Goal: Task Accomplishment & Management: Manage account settings

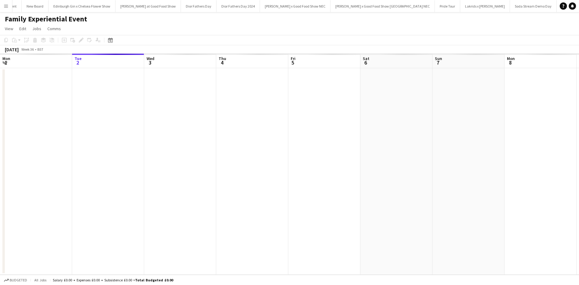
scroll to position [0, 2886]
click at [7, 5] on app-icon "Menu" at bounding box center [6, 6] width 5 height 5
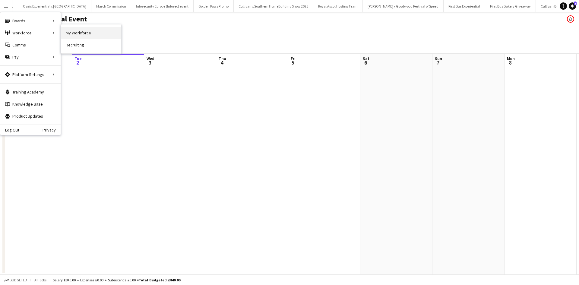
click at [85, 33] on link "My Workforce" at bounding box center [91, 33] width 60 height 12
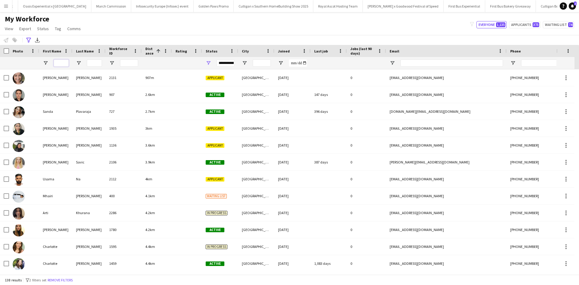
click at [67, 64] on input "First Name Filter Input" at bounding box center [61, 62] width 15 height 7
type input "******"
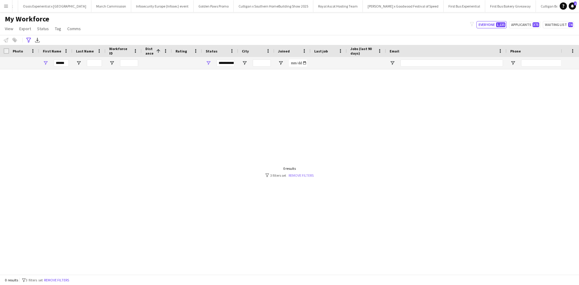
click at [296, 176] on link "Remove filters" at bounding box center [300, 175] width 25 height 5
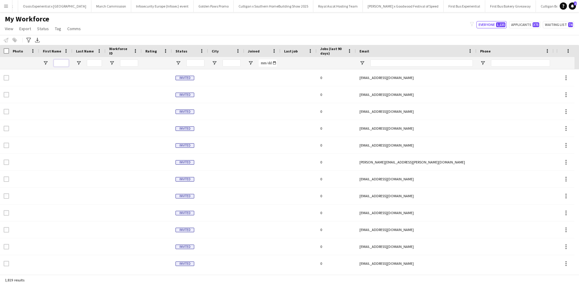
click at [66, 64] on input "First Name Filter Input" at bounding box center [61, 62] width 15 height 7
type input "******"
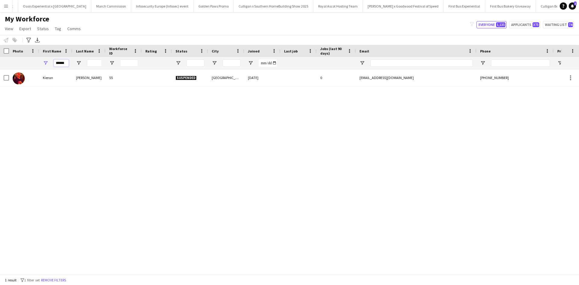
drag, startPoint x: 65, startPoint y: 63, endPoint x: 48, endPoint y: 63, distance: 16.6
click at [48, 63] on div "******" at bounding box center [55, 63] width 33 height 12
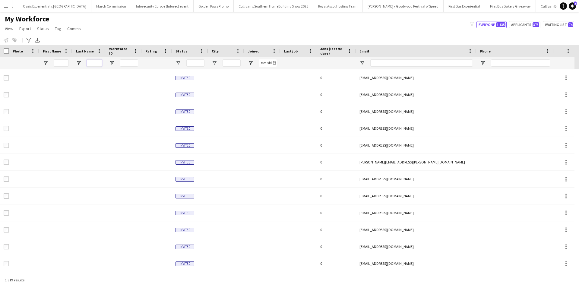
click at [99, 61] on input "Last Name Filter Input" at bounding box center [94, 62] width 15 height 7
type input "***"
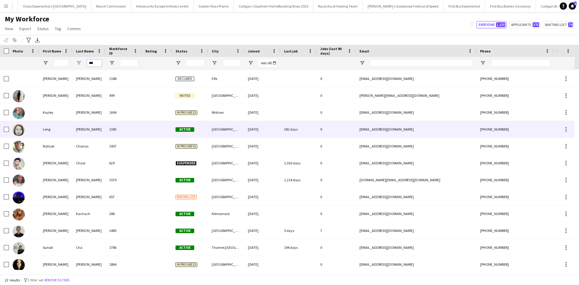
scroll to position [171, 0]
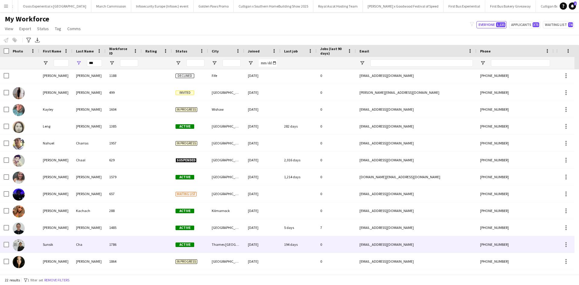
click at [50, 241] on div "Sunsik" at bounding box center [55, 244] width 33 height 17
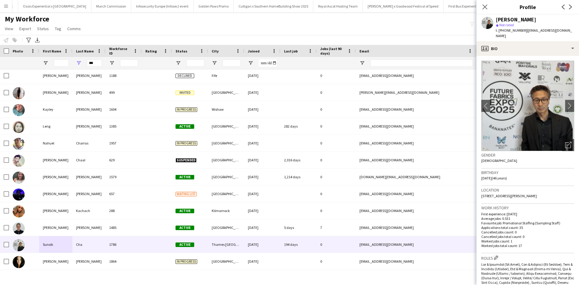
drag, startPoint x: 560, startPoint y: 190, endPoint x: 480, endPoint y: 191, distance: 80.2
click at [480, 191] on app-crew-profile-bio "chevron-left chevron-right Open photos pop-in Gender Male Birthday 16-02-1979 (…" at bounding box center [527, 170] width 102 height 229
copy span "[STREET_ADDRESS][PERSON_NAME]"
click at [5, 4] on app-icon "Menu" at bounding box center [6, 6] width 5 height 5
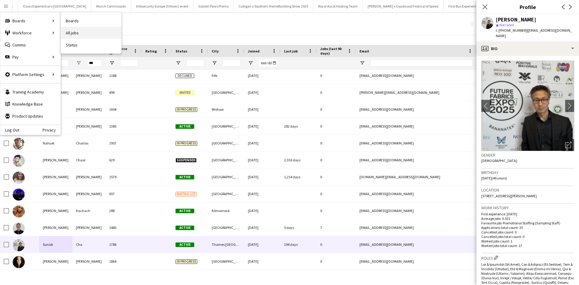
click at [77, 35] on link "All jobs" at bounding box center [91, 33] width 60 height 12
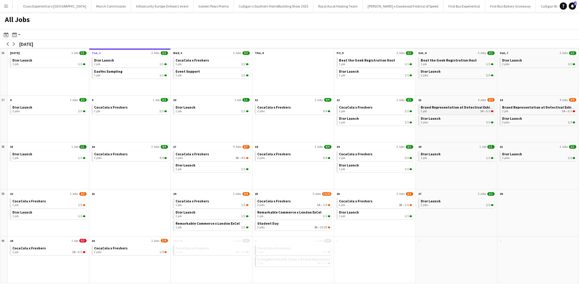
click at [443, 108] on span "Brand Representation at Detectival Exhibition" at bounding box center [460, 107] width 80 height 5
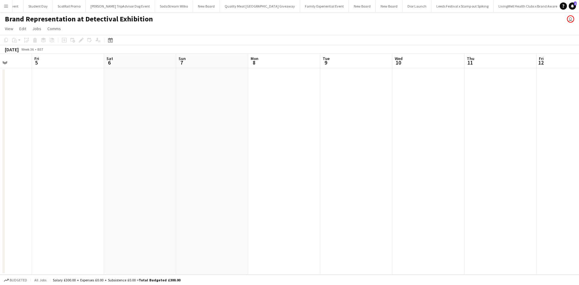
drag, startPoint x: 454, startPoint y: 187, endPoint x: 143, endPoint y: 176, distance: 310.9
click at [146, 179] on app-calendar-viewport "Mon 1 Tue 2 Wed 3 Thu 4 Fri 5 Sat 6 Sun 7 Mon 8 Tue 9 Wed 10 Thu 11 Fri 12 Sat …" at bounding box center [289, 164] width 579 height 221
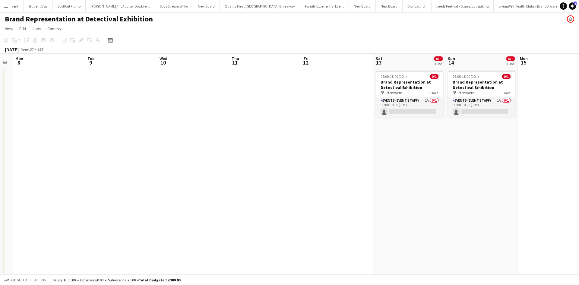
drag, startPoint x: 414, startPoint y: 183, endPoint x: 190, endPoint y: 173, distance: 224.7
click at [191, 174] on app-calendar-viewport "Fri 5 Sat 6 Sun 7 Mon 8 Tue 9 Wed 10 Thu 11 Fri 12 Sat 13 0/1 1 Job Sun 14 0/1 …" at bounding box center [289, 164] width 579 height 221
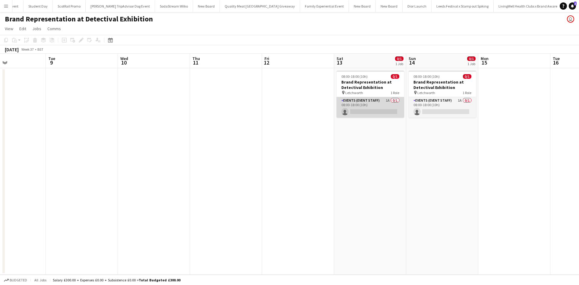
click at [380, 107] on app-card-role "Events (Event Staff) 1A 0/1 08:00-18:00 (10h) single-neutral-actions" at bounding box center [370, 107] width 68 height 20
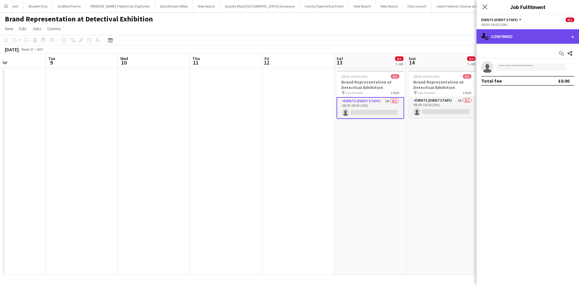
click at [522, 36] on div "single-neutral-actions-check-2 Confirmed" at bounding box center [527, 36] width 102 height 14
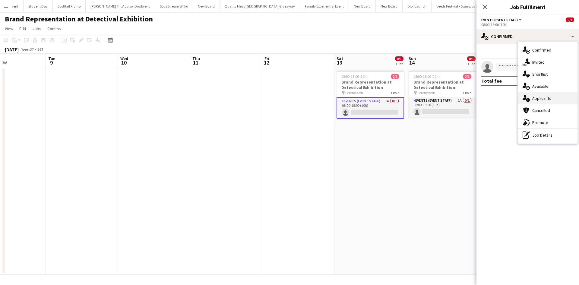
click at [541, 95] on div "single-neutral-actions-information Applicants" at bounding box center [547, 98] width 60 height 12
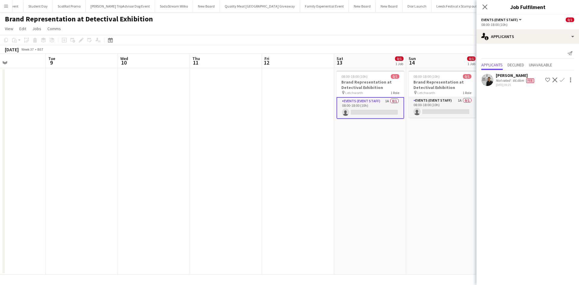
click at [451, 130] on app-date-cell "08:00-18:00 (10h) 0/1 Brand Representation at Detectival Exhibition pin Letchwo…" at bounding box center [442, 171] width 72 height 206
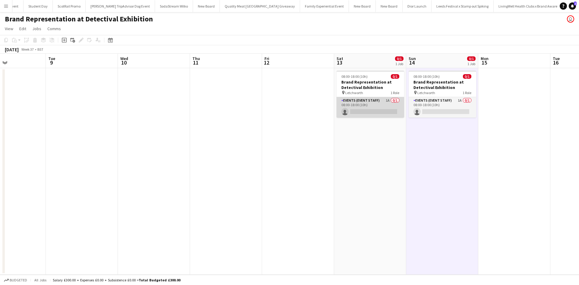
click at [378, 105] on app-card-role "Events (Event Staff) 1A 0/1 08:00-18:00 (10h) single-neutral-actions" at bounding box center [370, 107] width 68 height 20
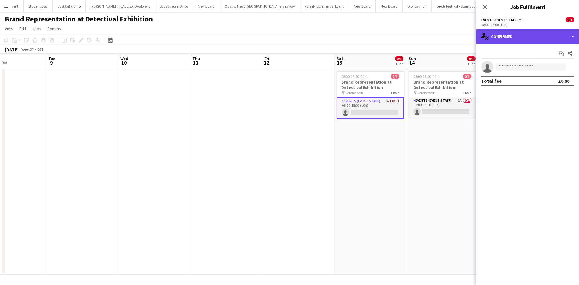
click at [563, 37] on div "single-neutral-actions-check-2 Confirmed" at bounding box center [527, 36] width 102 height 14
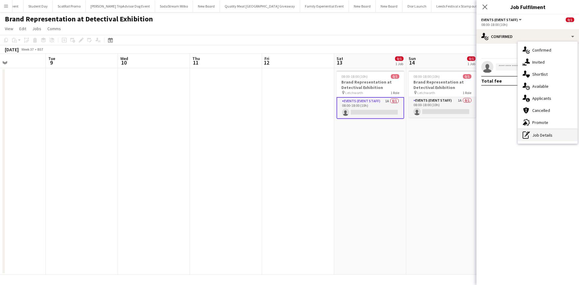
click at [563, 134] on div "pen-write Job Details" at bounding box center [547, 135] width 60 height 12
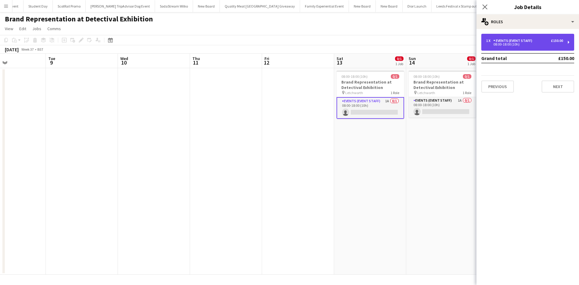
click at [539, 41] on div "1 x Events (Event Staff) £150.00" at bounding box center [524, 41] width 77 height 4
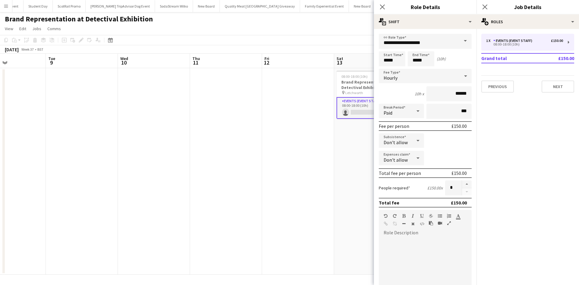
click at [282, 119] on app-date-cell at bounding box center [298, 171] width 72 height 206
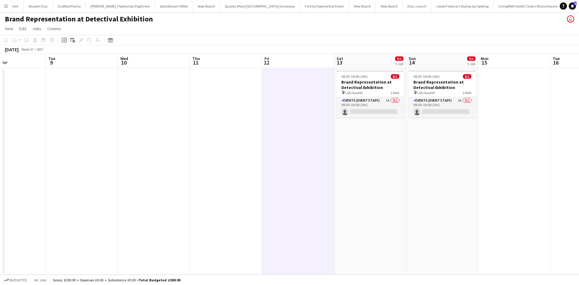
click at [5, 9] on button "Menu" at bounding box center [6, 6] width 12 height 12
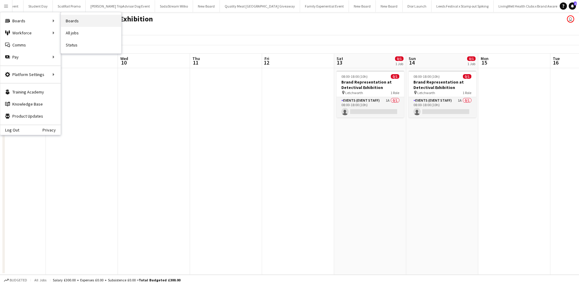
click at [80, 23] on link "Boards" at bounding box center [91, 21] width 60 height 12
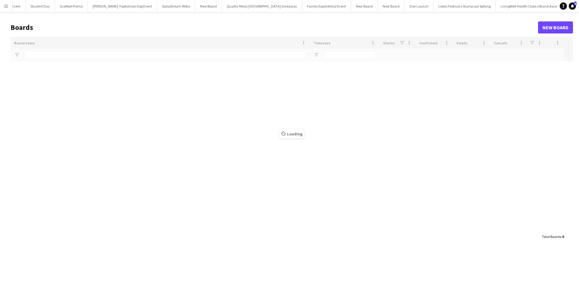
type input "**********"
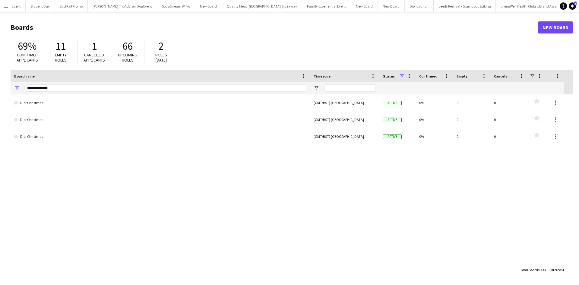
click at [4, 6] on app-icon "Menu" at bounding box center [6, 6] width 5 height 5
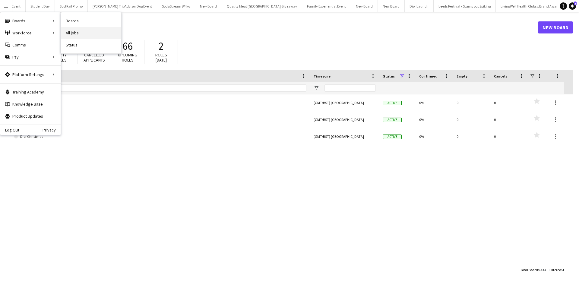
click at [81, 35] on link "All jobs" at bounding box center [91, 33] width 60 height 12
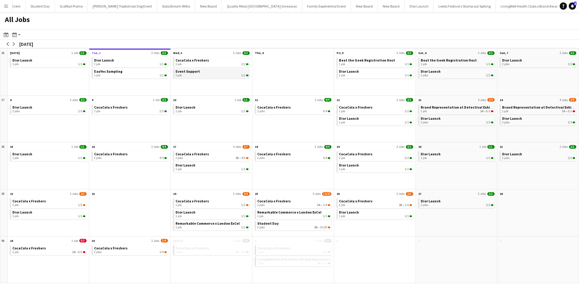
click at [212, 69] on link "Event Support 1 job 1/1" at bounding box center [211, 72] width 73 height 9
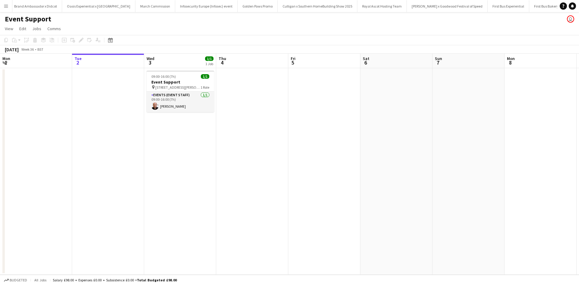
scroll to position [0, 6187]
click at [3, 6] on button "Menu" at bounding box center [6, 6] width 12 height 12
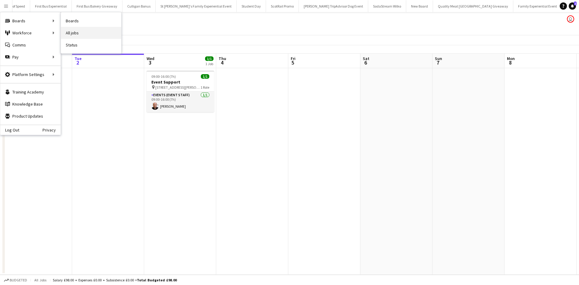
click at [80, 33] on link "All jobs" at bounding box center [91, 33] width 60 height 12
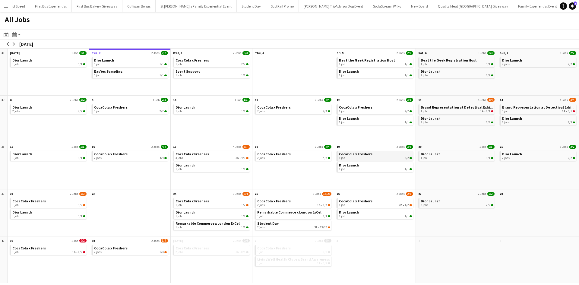
click at [371, 158] on div "1 job 2/2" at bounding box center [375, 158] width 73 height 4
click at [211, 75] on div "1 job 1/1" at bounding box center [211, 76] width 73 height 4
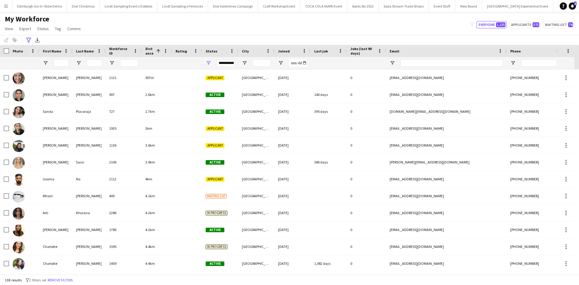
scroll to position [0, 6314]
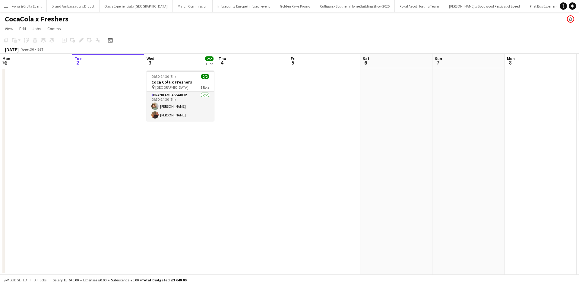
scroll to position [0, 6031]
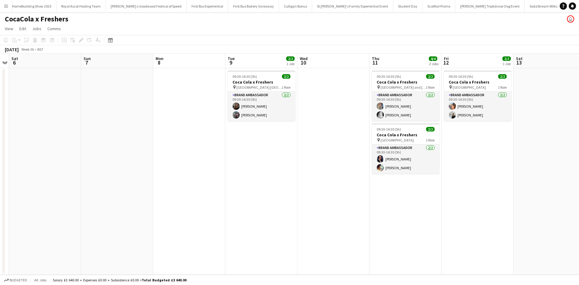
drag, startPoint x: 515, startPoint y: 199, endPoint x: 123, endPoint y: 190, distance: 391.9
click at [112, 189] on app-calendar-viewport "Wed 3 2/2 1 Job Thu 4 Fri 5 Sat 6 Sun 7 Mon 8 Tue 9 2/2 1 Job Wed 10 Thu 11 4/4…" at bounding box center [289, 164] width 579 height 221
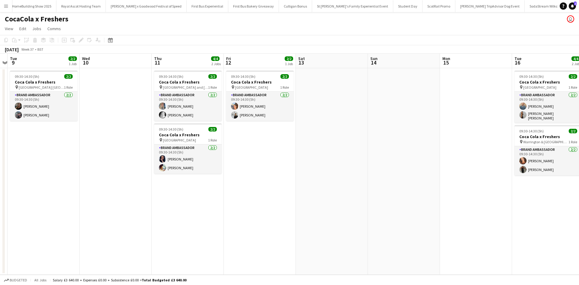
drag, startPoint x: 374, startPoint y: 228, endPoint x: 58, endPoint y: 204, distance: 316.2
click at [58, 204] on app-calendar-viewport "Sat 6 Sun 7 Mon 8 Tue 9 2/2 1 Job Wed 10 Thu 11 4/4 2 Jobs Fri 12 2/2 1 Job Sat…" at bounding box center [289, 164] width 579 height 221
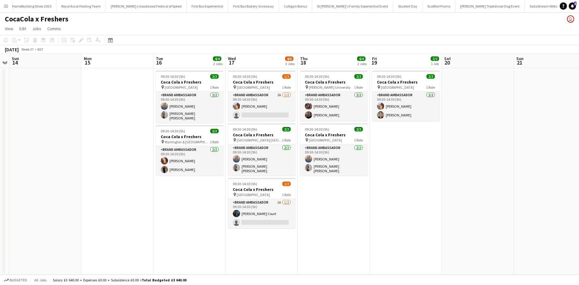
drag, startPoint x: 360, startPoint y: 226, endPoint x: 151, endPoint y: 204, distance: 210.0
click at [151, 204] on app-calendar-viewport "Thu 11 4/4 2 Jobs Fri 12 2/2 1 Job Sat 13 Sun 14 Mon 15 Tue 16 4/4 2 Jobs Wed 1…" at bounding box center [289, 164] width 579 height 221
click at [394, 116] on app-card-role "Brand Ambassador 2/2 09:30-14:30 (5h) Aisha Patel Alexander Kay" at bounding box center [406, 106] width 68 height 29
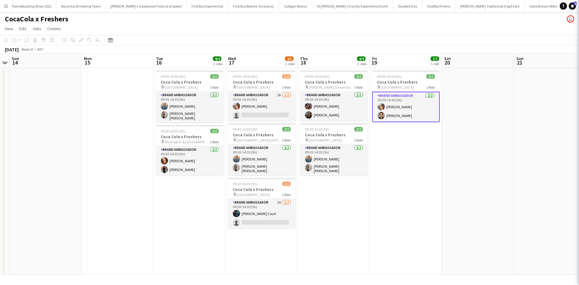
scroll to position [0, 206]
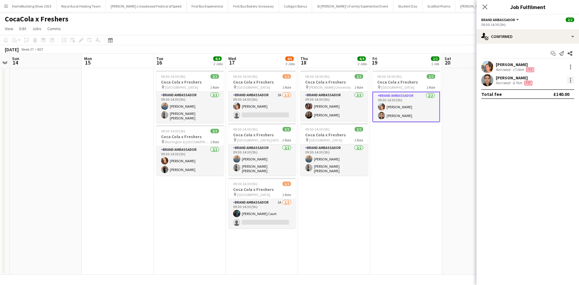
click at [569, 79] on div at bounding box center [570, 80] width 7 height 7
click at [547, 147] on span "Remove" at bounding box center [541, 148] width 18 height 5
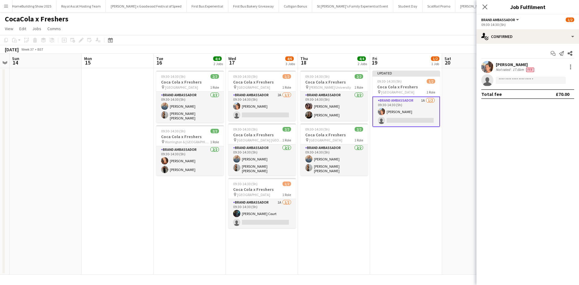
click at [404, 178] on app-date-cell "Updated 09:30-14:30 (5h) 1/2 Coca Cola x Freshers pin Greenwich University 1 Ro…" at bounding box center [406, 171] width 72 height 206
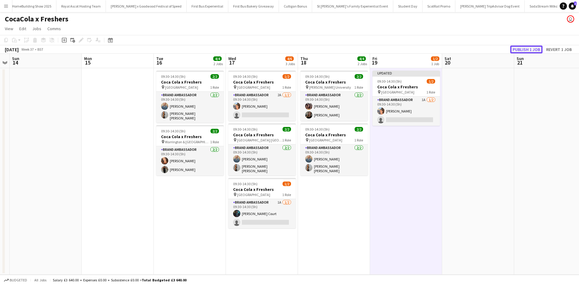
click at [515, 49] on button "Publish 1 job" at bounding box center [526, 50] width 32 height 8
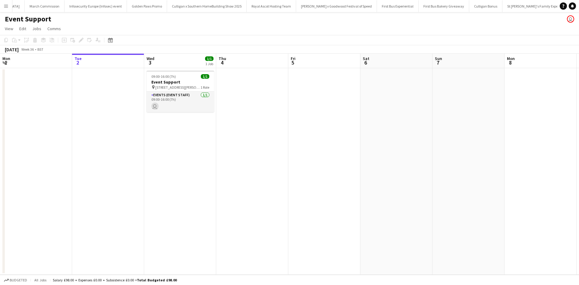
scroll to position [0, 6187]
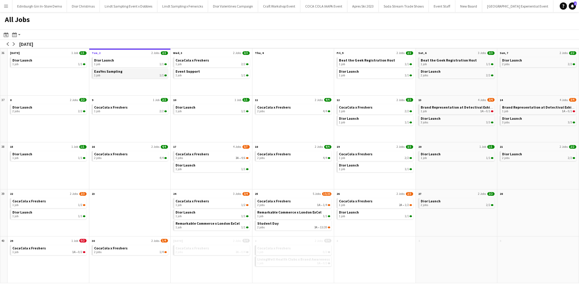
click at [123, 74] on div "1 job 1/1" at bounding box center [130, 76] width 73 height 4
click at [190, 72] on span "Event Support" at bounding box center [187, 71] width 24 height 5
click at [199, 64] on div "1 job 2/2" at bounding box center [211, 64] width 73 height 4
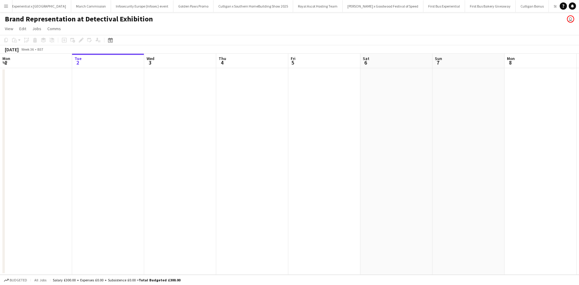
scroll to position [0, 6365]
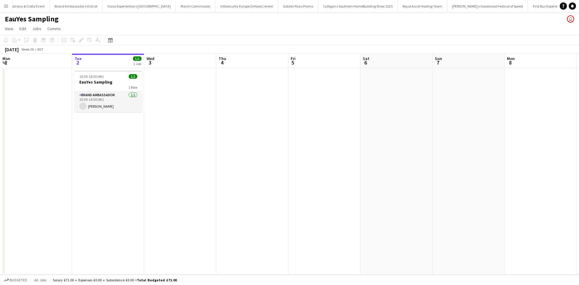
scroll to position [0, 6105]
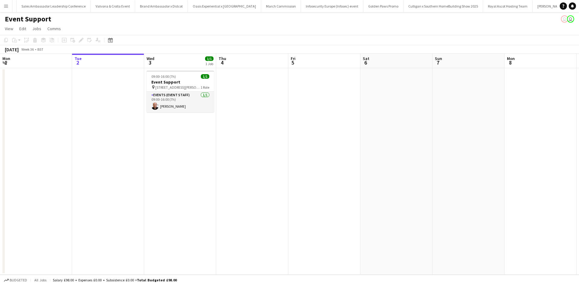
scroll to position [0, 6187]
click at [192, 76] on div "09:30-14:30 (5h) 2/2" at bounding box center [180, 76] width 68 height 5
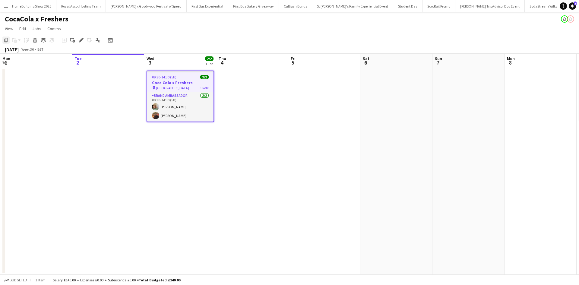
click at [6, 39] on icon "Copy" at bounding box center [6, 40] width 5 height 5
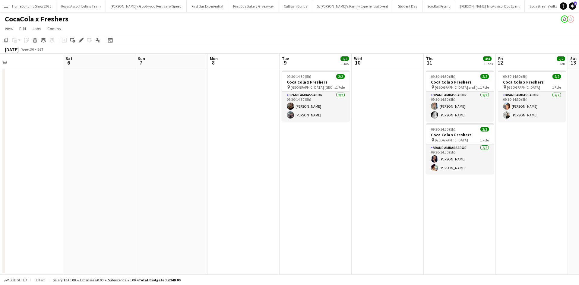
scroll to position [0, 297]
drag, startPoint x: 456, startPoint y: 159, endPoint x: 159, endPoint y: 158, distance: 297.5
click at [159, 158] on app-calendar-viewport "Mon 1 Tue 2 Wed 3 2/2 1 Job Thu 4 Fri 5 Sat 6 Sun 7 Mon 8 Tue 9 2/2 1 Job Wed 1…" at bounding box center [289, 164] width 579 height 221
click at [365, 84] on app-date-cell at bounding box center [387, 171] width 72 height 206
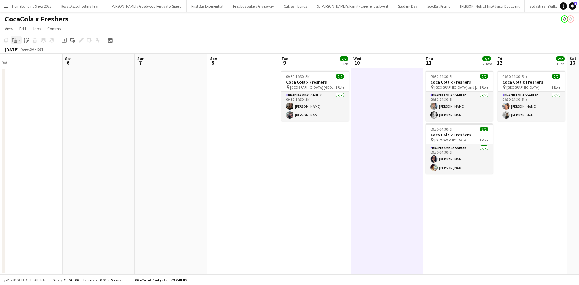
click at [14, 37] on div "Paste" at bounding box center [14, 39] width 7 height 7
click at [24, 61] on link "Paste with crew Ctrl+Shift+V" at bounding box center [44, 61] width 57 height 5
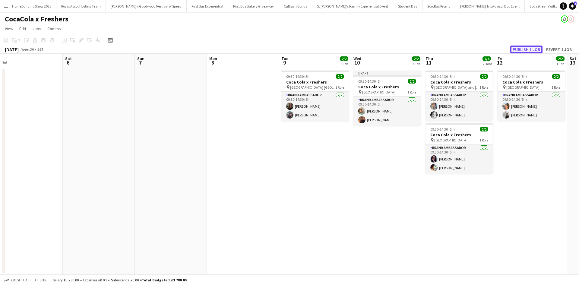
click at [537, 52] on button "Publish 1 job" at bounding box center [526, 50] width 32 height 8
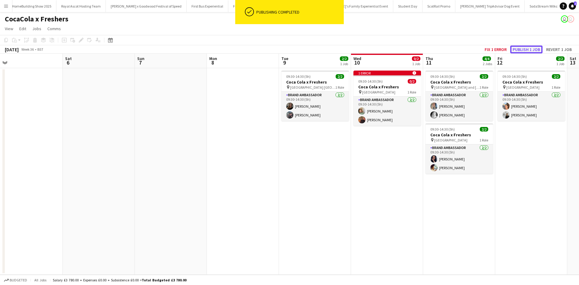
click at [529, 48] on button "Publish 1 job" at bounding box center [526, 50] width 32 height 8
click at [502, 51] on button "Fix 1 error" at bounding box center [495, 50] width 27 height 8
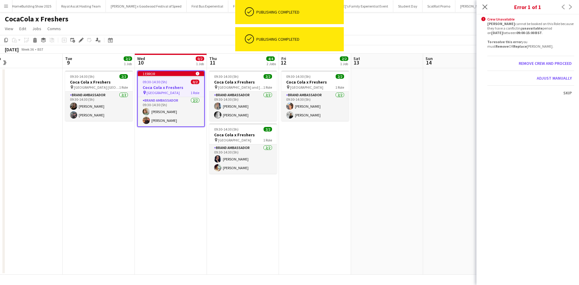
scroll to position [0, 207]
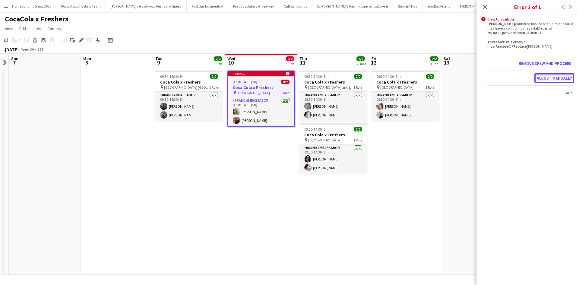
click at [543, 76] on button "Adjust manually" at bounding box center [554, 78] width 40 height 10
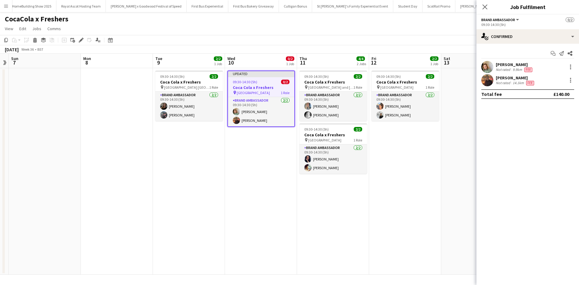
click at [443, 171] on app-date-cell at bounding box center [477, 171] width 72 height 206
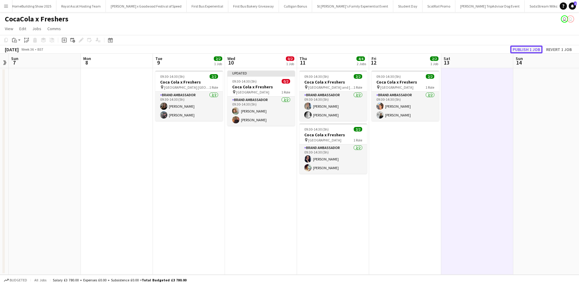
click at [521, 51] on button "Publish 1 job" at bounding box center [526, 50] width 32 height 8
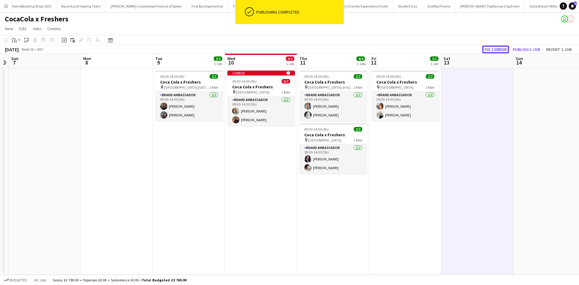
click at [501, 52] on button "Fix 1 error" at bounding box center [495, 50] width 27 height 8
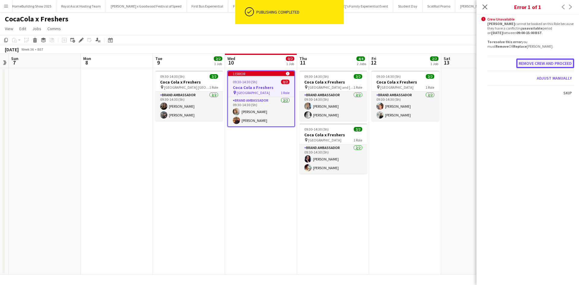
click at [549, 65] on button "Remove crew and proceed" at bounding box center [545, 63] width 58 height 10
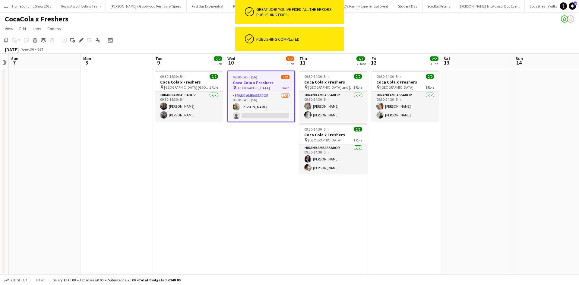
click at [504, 96] on app-date-cell at bounding box center [477, 171] width 72 height 206
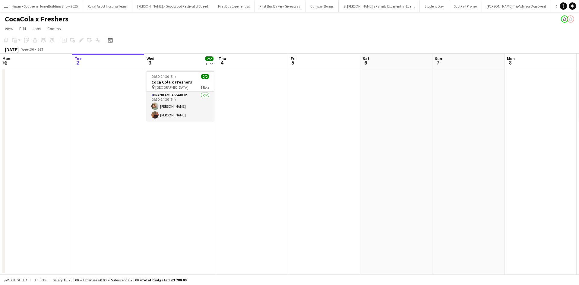
scroll to position [0, 6031]
click at [284, 147] on app-date-cell at bounding box center [252, 171] width 72 height 206
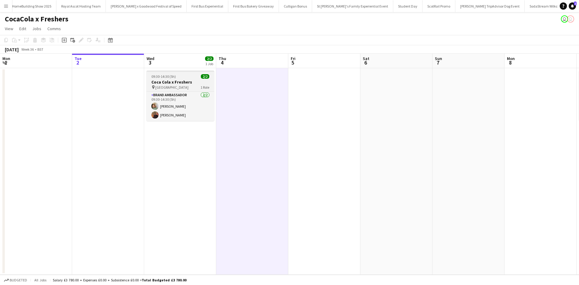
click at [193, 77] on div "09:30-14:30 (5h) 2/2" at bounding box center [180, 76] width 68 height 5
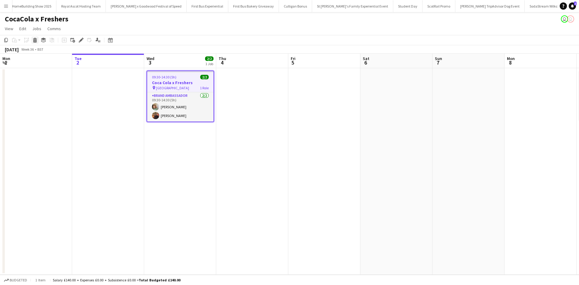
click at [36, 39] on icon "Delete" at bounding box center [35, 40] width 5 height 5
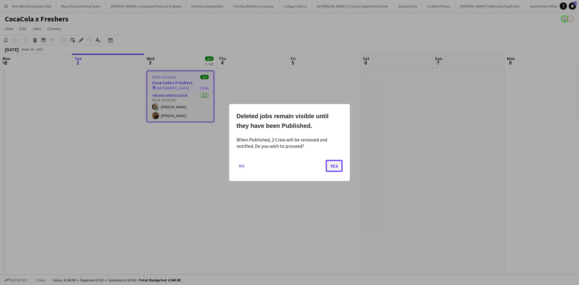
click at [334, 168] on button "Yes" at bounding box center [334, 166] width 17 height 12
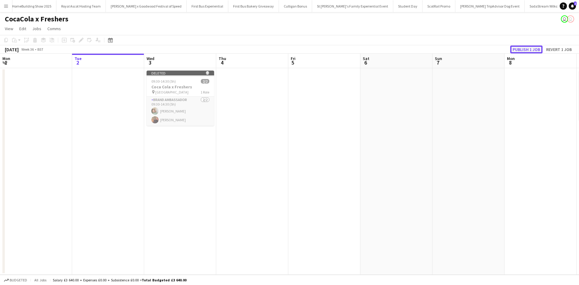
click at [530, 52] on button "Publish 1 job" at bounding box center [526, 50] width 32 height 8
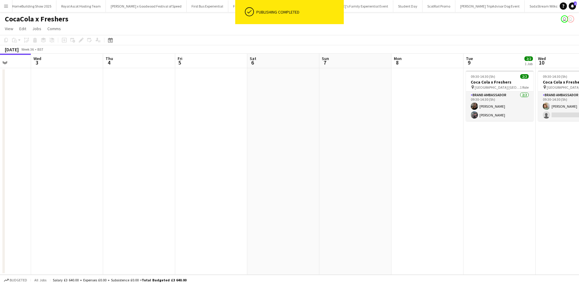
scroll to position [0, 286]
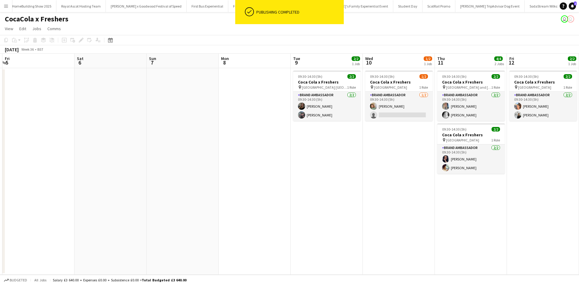
drag, startPoint x: 478, startPoint y: 200, endPoint x: 193, endPoint y: 197, distance: 285.7
click at [193, 197] on app-calendar-viewport "Mon 1 Tue 2 Wed 3 Thu 4 Fri 5 Sat 6 Sun 7 Mon 8 Tue 9 2/2 1 Job Wed 10 1/2 1 Jo…" at bounding box center [289, 164] width 579 height 221
click at [364, 200] on app-date-cell "09:30-14:30 (5h) 1/2 Coca Cola x Freshers pin Oldham 6th form College 1 Role Br…" at bounding box center [399, 171] width 72 height 206
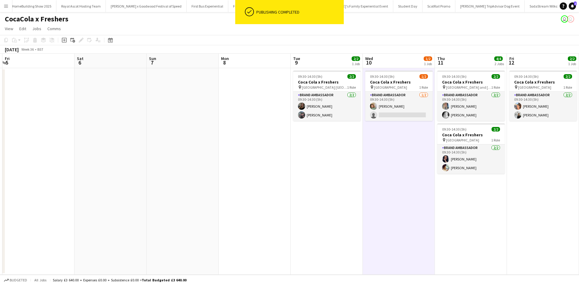
scroll to position [0, 150]
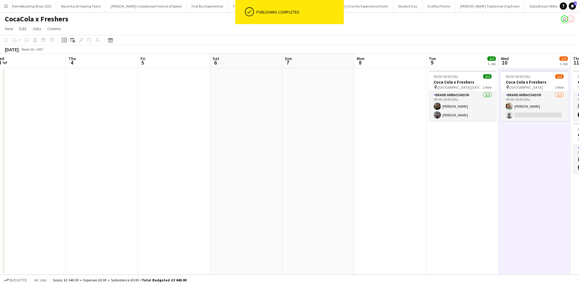
drag, startPoint x: 167, startPoint y: 201, endPoint x: 303, endPoint y: 199, distance: 135.6
click at [303, 199] on app-calendar-viewport "Mon 1 Tue 2 Wed 3 Thu 4 Fri 5 Sat 6 Sun 7 Mon 8 Tue 9 2/2 1 Job Wed 10 1/2 1 Jo…" at bounding box center [289, 164] width 579 height 221
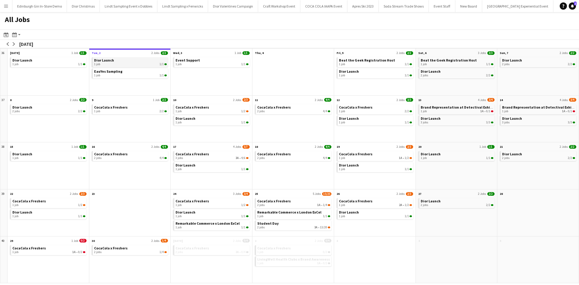
click at [105, 64] on div "1 job 1/1" at bounding box center [130, 64] width 73 height 4
click at [5, 5] on app-icon "Menu" at bounding box center [6, 6] width 5 height 5
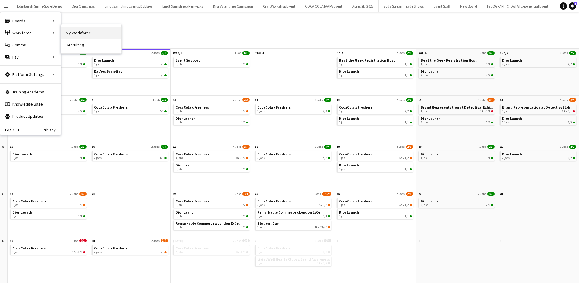
click at [80, 30] on link "My Workforce" at bounding box center [91, 33] width 60 height 12
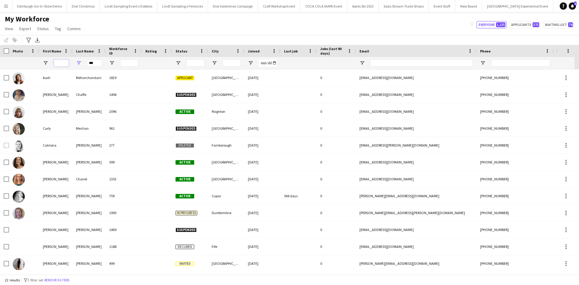
click at [61, 60] on input "First Name Filter Input" at bounding box center [61, 62] width 15 height 7
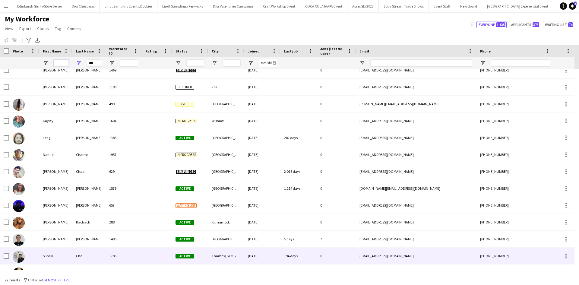
scroll to position [171, 0]
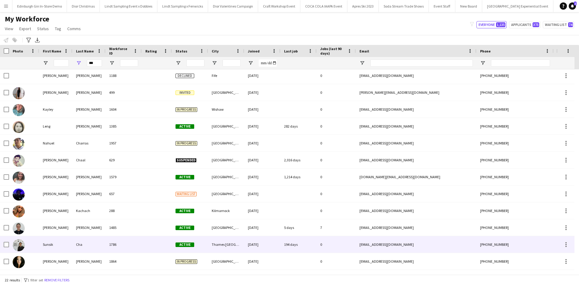
click at [51, 246] on div "Sunsik" at bounding box center [55, 244] width 33 height 17
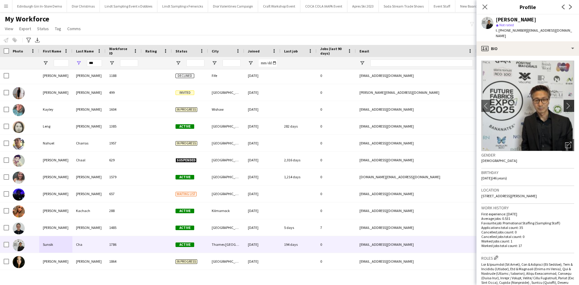
click at [566, 100] on button "chevron-right" at bounding box center [569, 106] width 12 height 12
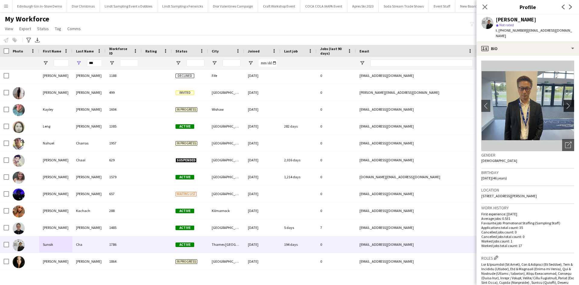
click at [566, 100] on button "chevron-right" at bounding box center [569, 106] width 12 height 12
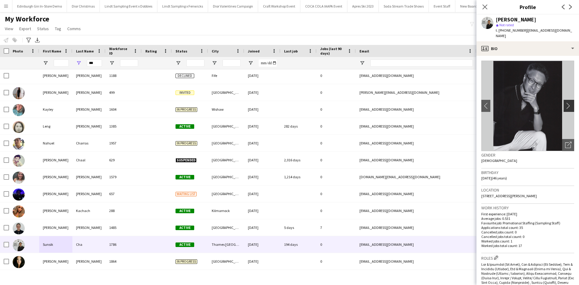
click at [566, 100] on button "chevron-right" at bounding box center [569, 106] width 12 height 12
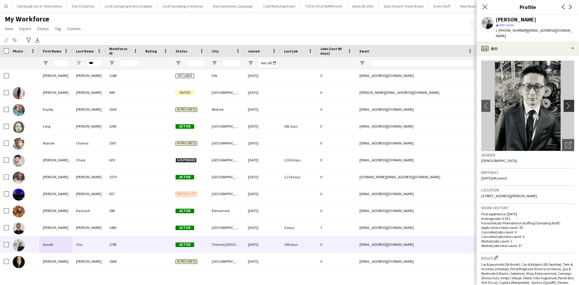
click at [566, 100] on button "chevron-right" at bounding box center [569, 106] width 12 height 12
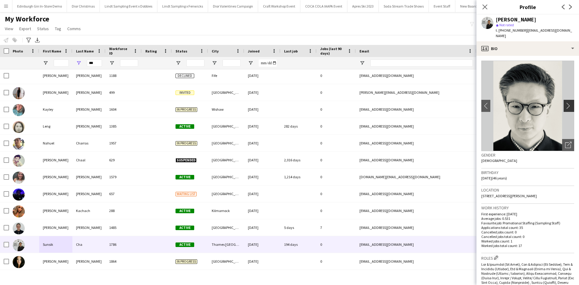
click at [566, 100] on button "chevron-right" at bounding box center [569, 106] width 12 height 12
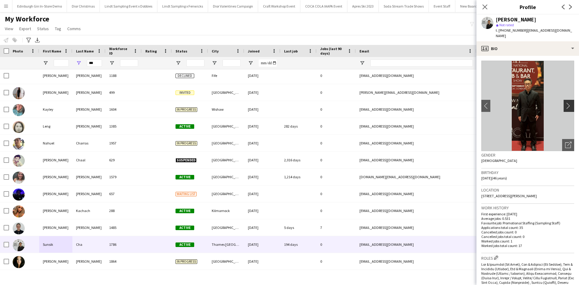
click at [566, 100] on button "chevron-right" at bounding box center [569, 106] width 12 height 12
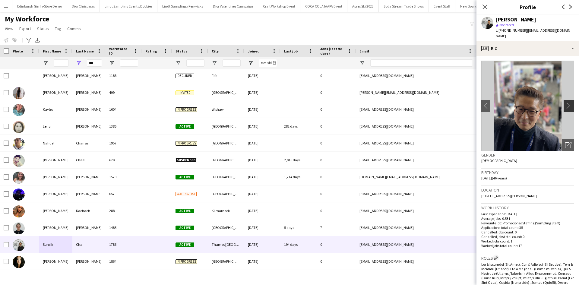
click at [566, 100] on button "chevron-right" at bounding box center [569, 106] width 12 height 12
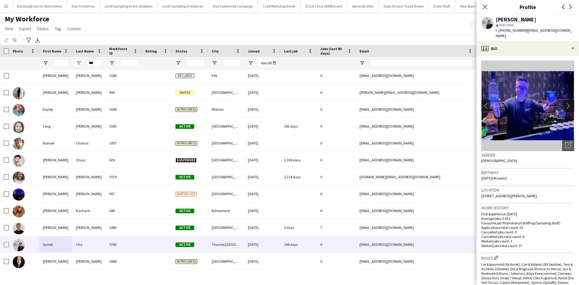
click at [566, 100] on button "chevron-right" at bounding box center [569, 106] width 12 height 12
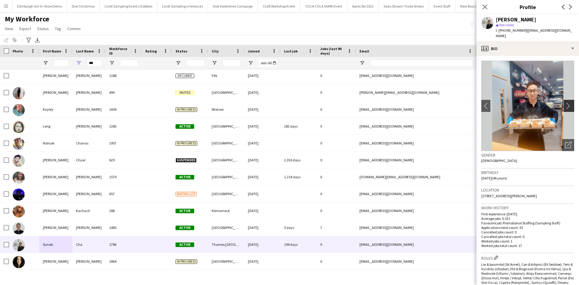
click at [566, 100] on button "chevron-right" at bounding box center [569, 106] width 12 height 12
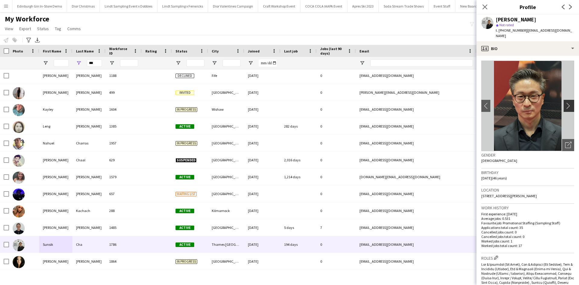
click at [566, 100] on button "chevron-right" at bounding box center [569, 106] width 12 height 12
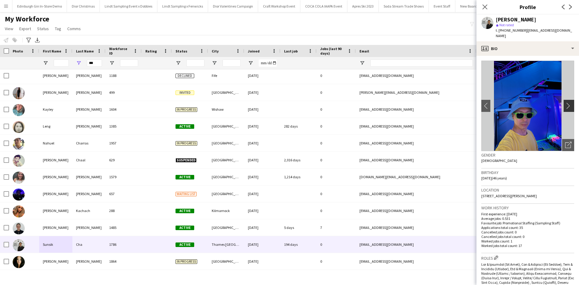
click at [566, 100] on button "chevron-right" at bounding box center [569, 106] width 12 height 12
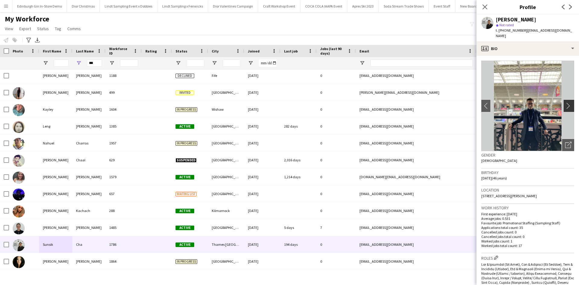
click at [566, 100] on button "chevron-right" at bounding box center [569, 106] width 12 height 12
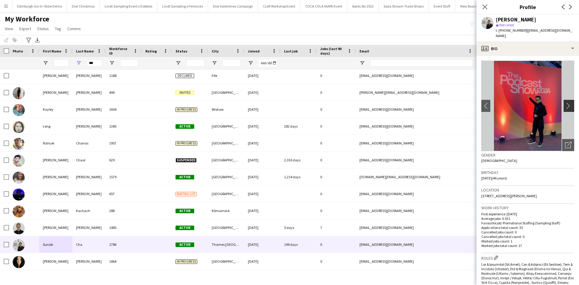
click at [566, 100] on button "chevron-right" at bounding box center [569, 106] width 12 height 12
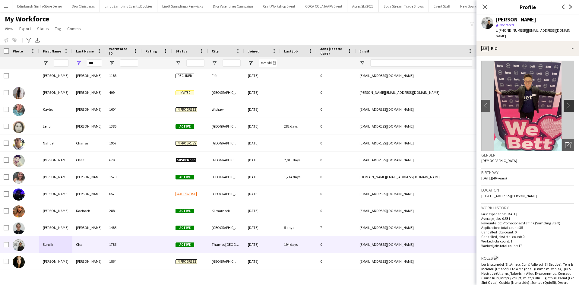
click at [566, 100] on button "chevron-right" at bounding box center [569, 106] width 12 height 12
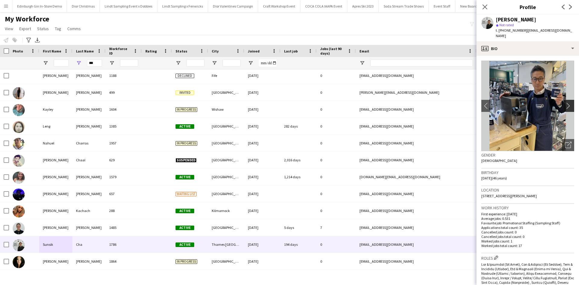
click at [566, 100] on button "chevron-right" at bounding box center [569, 106] width 12 height 12
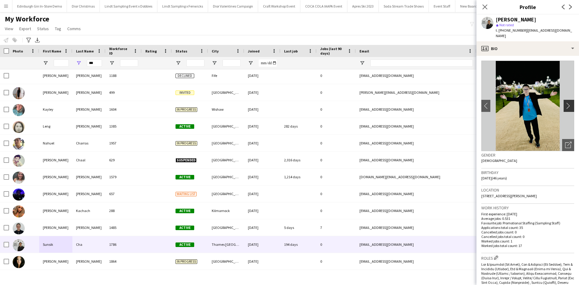
click at [566, 100] on button "chevron-right" at bounding box center [569, 106] width 12 height 12
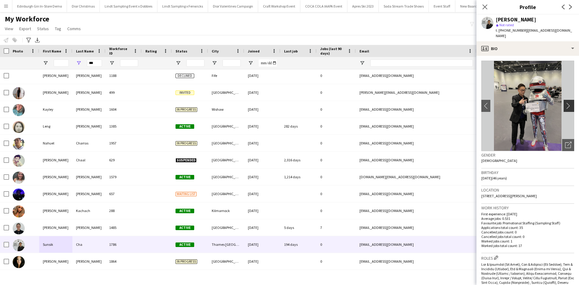
click at [566, 100] on button "chevron-right" at bounding box center [569, 106] width 12 height 12
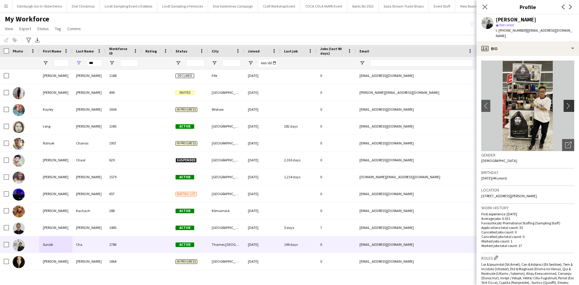
click at [566, 100] on button "chevron-right" at bounding box center [569, 106] width 12 height 12
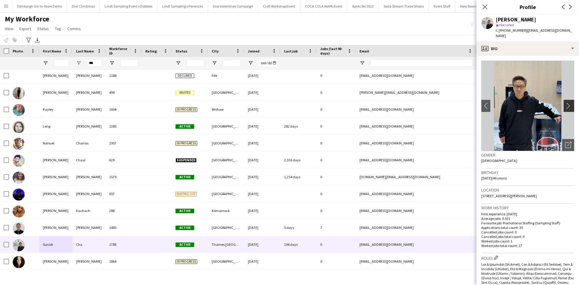
click at [566, 100] on button "chevron-right" at bounding box center [569, 106] width 12 height 12
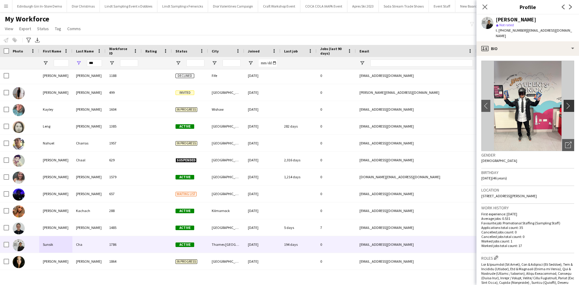
click at [566, 100] on button "chevron-right" at bounding box center [569, 106] width 12 height 12
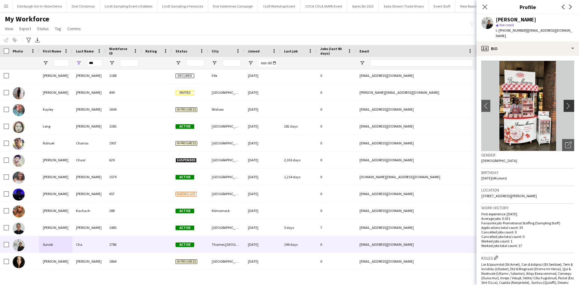
click at [566, 100] on button "chevron-right" at bounding box center [569, 106] width 12 height 12
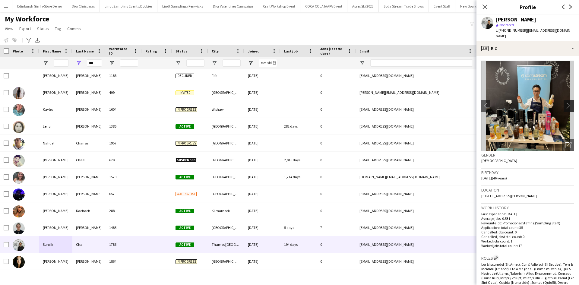
click at [566, 100] on button "chevron-right" at bounding box center [569, 106] width 12 height 12
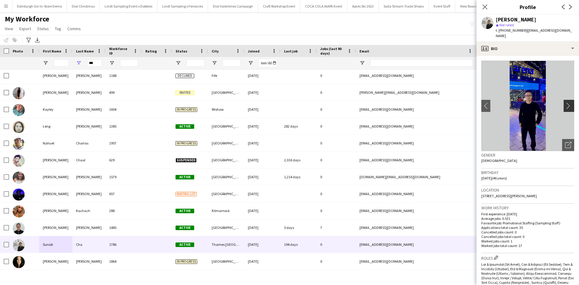
click at [566, 100] on button "chevron-right" at bounding box center [569, 106] width 12 height 12
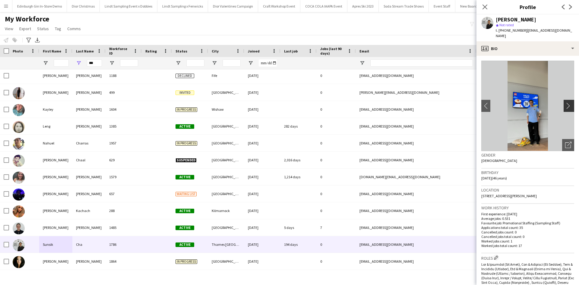
click at [566, 100] on button "chevron-right" at bounding box center [569, 106] width 12 height 12
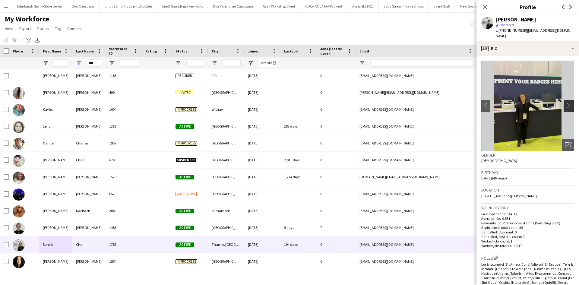
click at [566, 100] on button "chevron-right" at bounding box center [569, 106] width 12 height 12
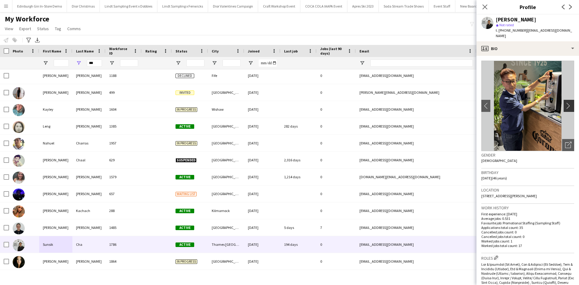
click at [566, 100] on button "chevron-right" at bounding box center [569, 106] width 12 height 12
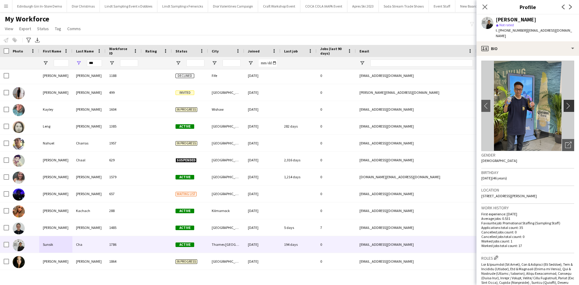
click at [566, 100] on button "chevron-right" at bounding box center [569, 106] width 12 height 12
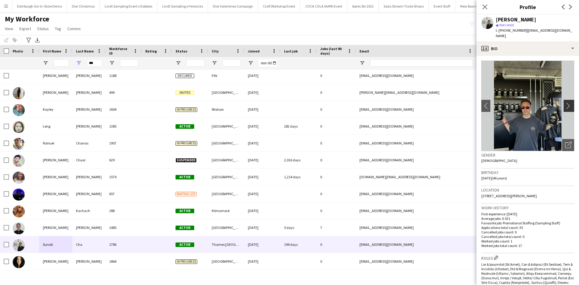
click at [566, 100] on button "chevron-right" at bounding box center [569, 106] width 12 height 12
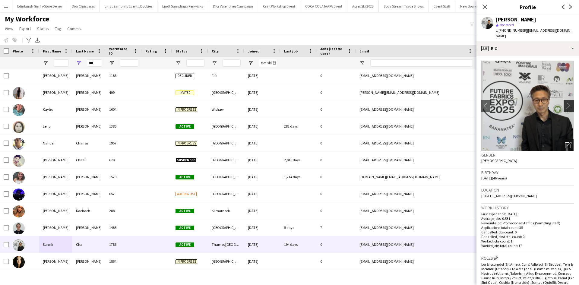
click at [566, 100] on button "chevron-right" at bounding box center [569, 106] width 12 height 12
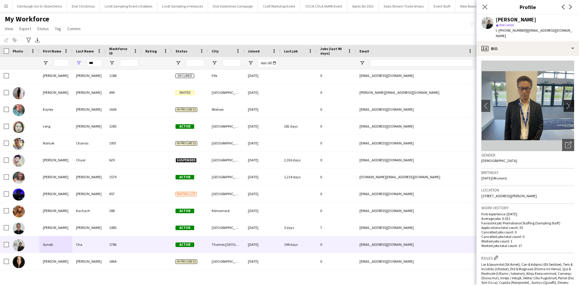
click at [566, 100] on button "chevron-right" at bounding box center [569, 106] width 12 height 12
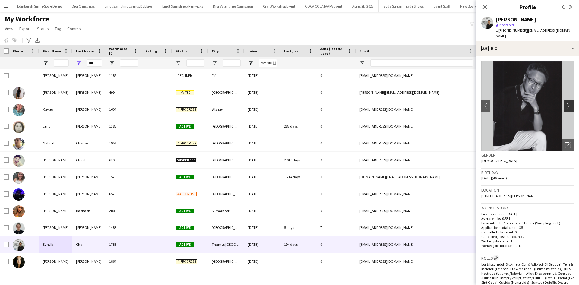
click at [566, 100] on button "chevron-right" at bounding box center [569, 106] width 12 height 12
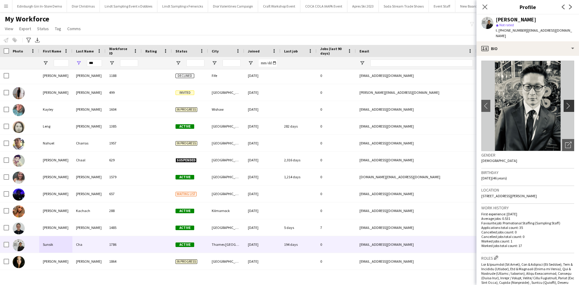
click at [566, 100] on button "chevron-right" at bounding box center [569, 106] width 12 height 12
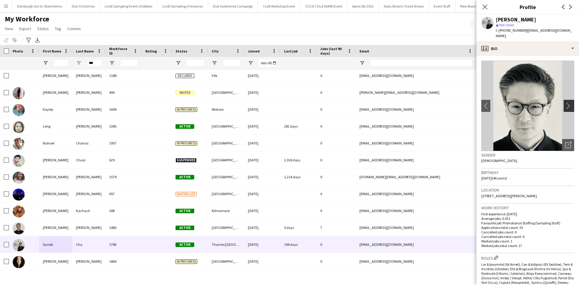
click at [566, 100] on button "chevron-right" at bounding box center [569, 106] width 12 height 12
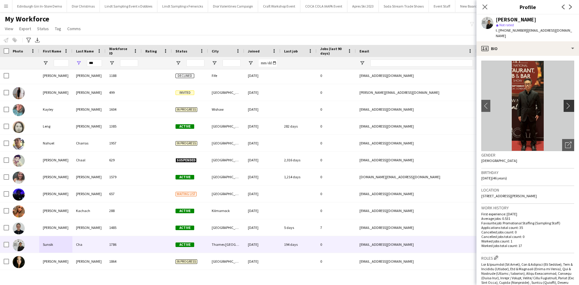
click at [566, 100] on button "chevron-right" at bounding box center [569, 106] width 12 height 12
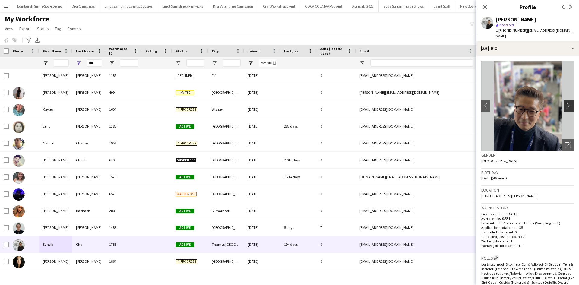
click at [566, 100] on button "chevron-right" at bounding box center [569, 106] width 12 height 12
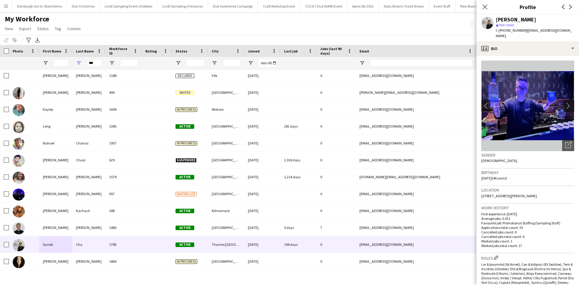
click at [566, 100] on button "chevron-right" at bounding box center [569, 106] width 12 height 12
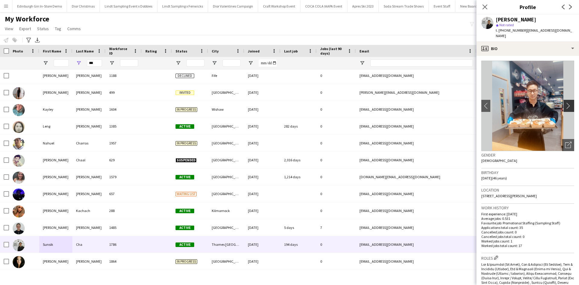
click at [566, 100] on button "chevron-right" at bounding box center [569, 106] width 12 height 12
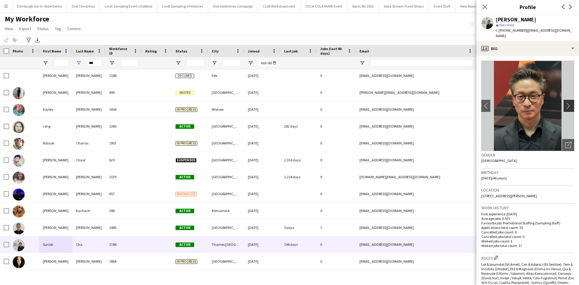
click at [566, 100] on button "chevron-right" at bounding box center [569, 106] width 12 height 12
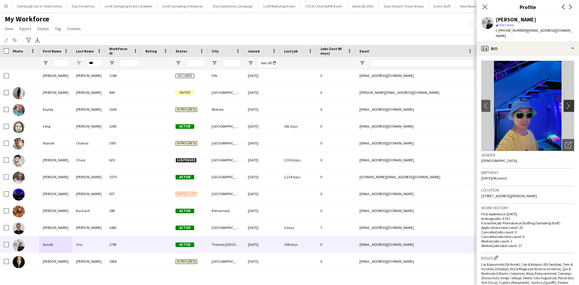
click at [566, 100] on button "chevron-right" at bounding box center [569, 106] width 12 height 12
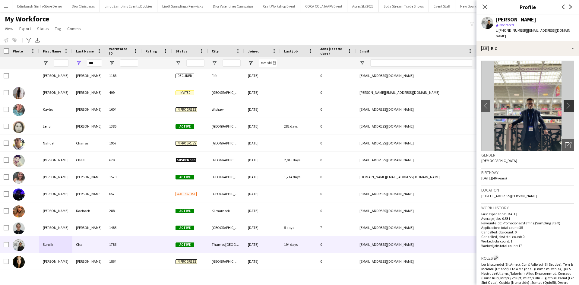
click at [566, 100] on button "chevron-right" at bounding box center [569, 106] width 12 height 12
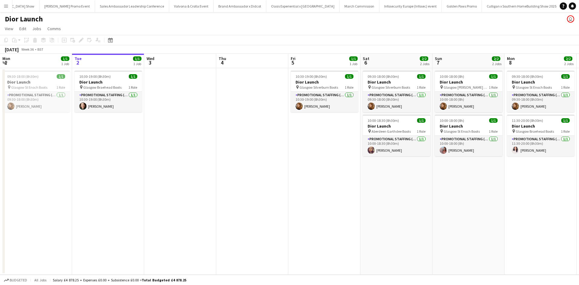
scroll to position [0, 5854]
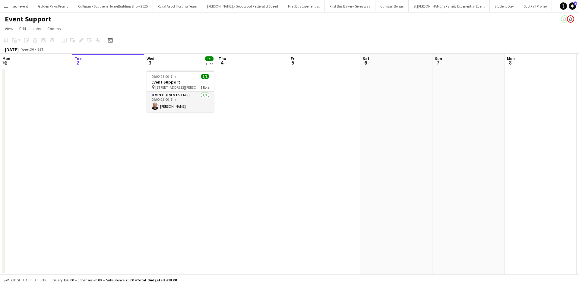
scroll to position [0, 6187]
click at [5, 8] on app-icon "Menu" at bounding box center [6, 6] width 5 height 5
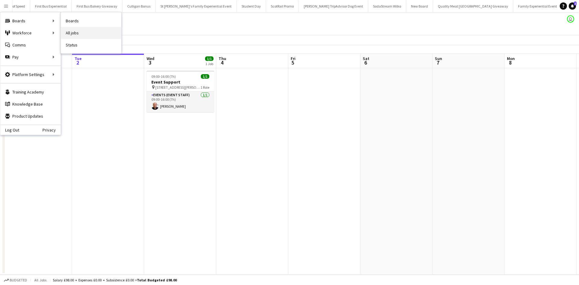
click at [84, 29] on link "All jobs" at bounding box center [91, 33] width 60 height 12
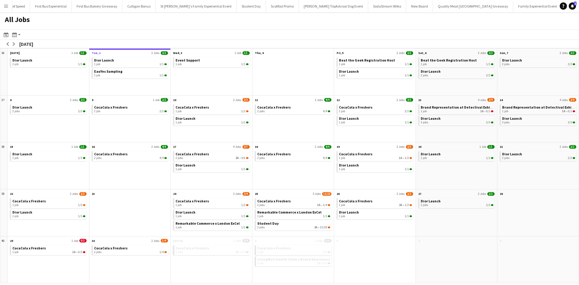
click at [5, 6] on app-icon "Menu" at bounding box center [6, 6] width 5 height 5
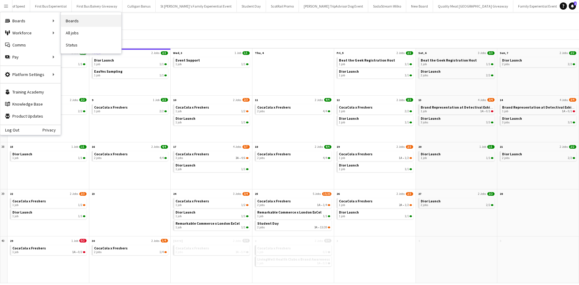
click at [78, 21] on link "Boards" at bounding box center [91, 21] width 60 height 12
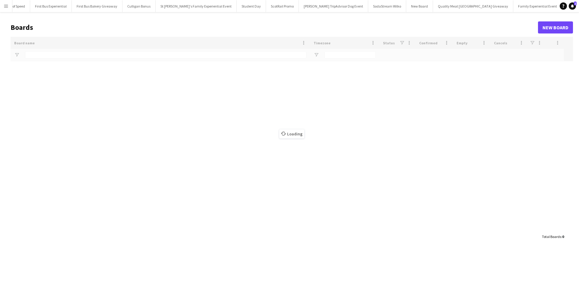
type input "**********"
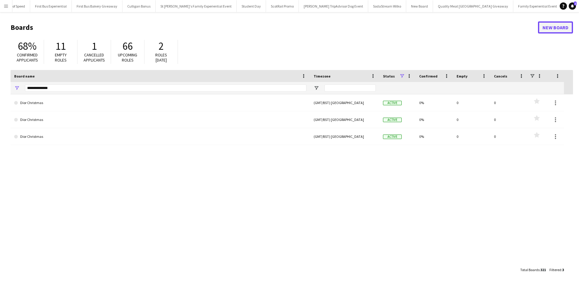
click at [551, 30] on link "New Board" at bounding box center [555, 27] width 35 height 12
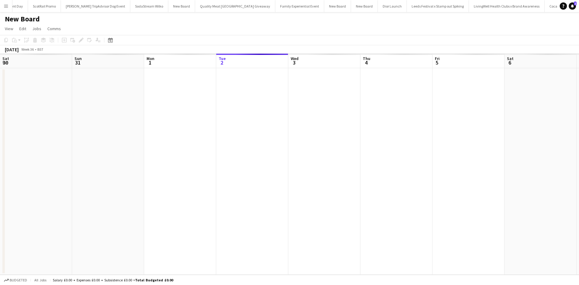
scroll to position [0, 144]
click at [21, 21] on h1 "New Board" at bounding box center [22, 18] width 35 height 9
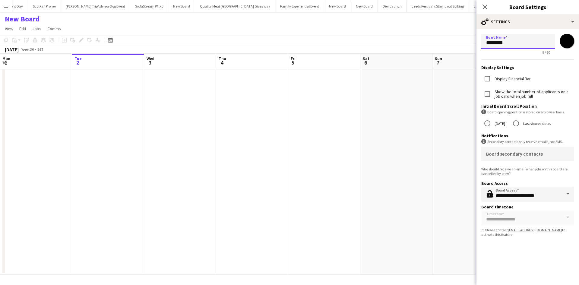
drag, startPoint x: 530, startPoint y: 44, endPoint x: 469, endPoint y: 43, distance: 60.9
click at [469, 43] on body "Menu Boards Boards Boards All jobs Status Workforce Workforce My Workforce Recr…" at bounding box center [289, 142] width 579 height 285
paste input "**********"
type input "**********"
click at [429, 230] on app-date-cell at bounding box center [396, 171] width 72 height 206
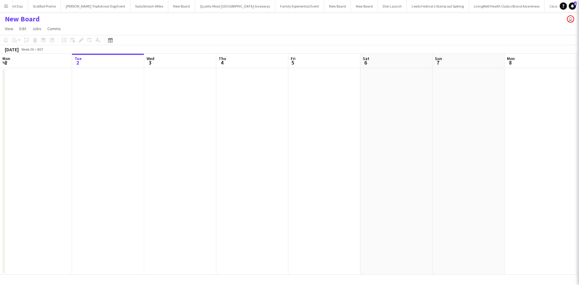
scroll to position [0, 6438]
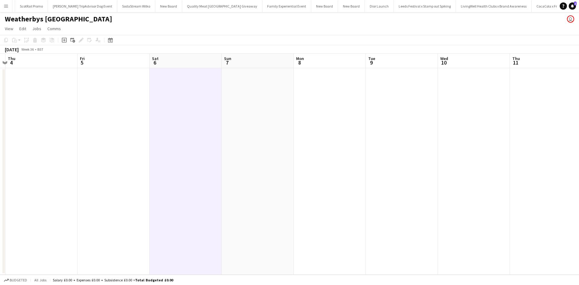
drag, startPoint x: 471, startPoint y: 158, endPoint x: 259, endPoint y: 154, distance: 211.9
click at [259, 154] on app-calendar-viewport "Mon 1 Tue 2 Wed 3 Thu 4 Fri 5 Sat 6 Sun 7 Mon 8 Tue 9 Wed 10 Thu 11 Fri 12 Sat …" at bounding box center [289, 164] width 579 height 221
click at [455, 102] on app-date-cell at bounding box center [473, 171] width 72 height 206
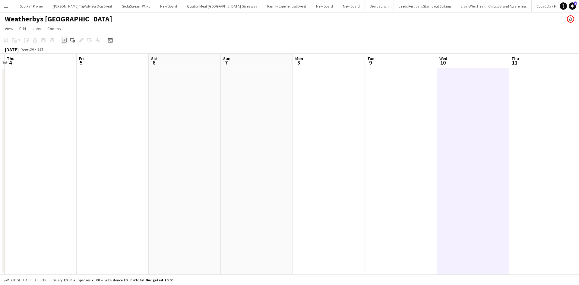
click at [64, 41] on icon "Add job" at bounding box center [64, 40] width 5 height 5
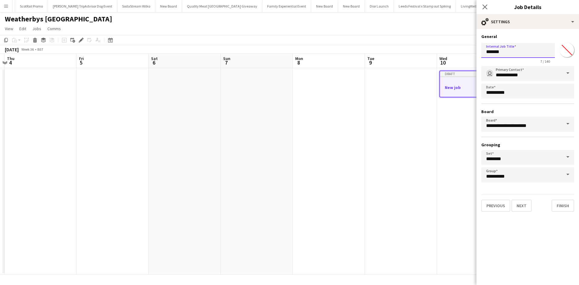
drag, startPoint x: 521, startPoint y: 49, endPoint x: 480, endPoint y: 52, distance: 41.4
click at [480, 52] on form "**********" at bounding box center [527, 123] width 102 height 178
paste input "**********"
type input "**********"
click at [521, 202] on button "Next" at bounding box center [521, 206] width 20 height 12
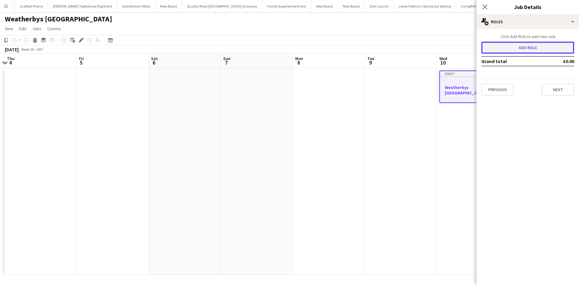
click at [525, 49] on button "Add role" at bounding box center [527, 48] width 93 height 12
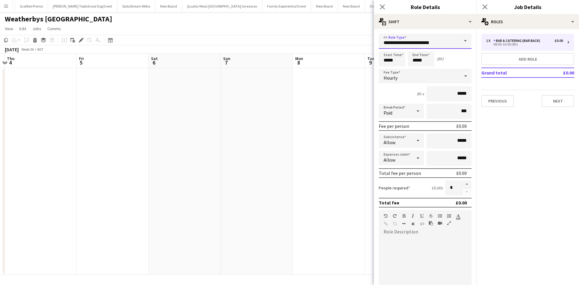
drag, startPoint x: 448, startPoint y: 44, endPoint x: 372, endPoint y: 46, distance: 75.4
click at [373, 46] on body "Menu Boards Boards Boards All jobs Status Workforce Workforce My Workforce Recr…" at bounding box center [289, 142] width 579 height 285
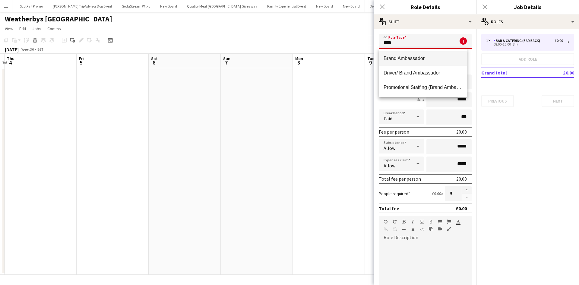
click at [385, 53] on mat-option "Brand Ambassador" at bounding box center [423, 58] width 88 height 14
type input "**********"
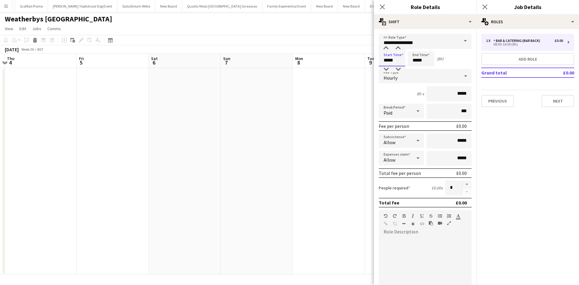
drag, startPoint x: 396, startPoint y: 64, endPoint x: 375, endPoint y: 60, distance: 22.1
click at [375, 60] on form "**********" at bounding box center [425, 221] width 102 height 375
type input "*****"
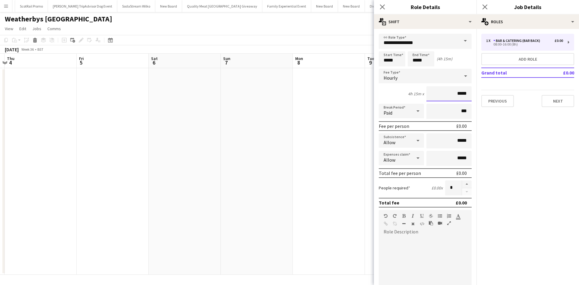
click at [456, 94] on input "*****" at bounding box center [448, 93] width 45 height 15
type input "******"
click at [463, 184] on button "button" at bounding box center [467, 184] width 10 height 8
type input "*"
click at [302, 206] on app-date-cell at bounding box center [329, 171] width 72 height 206
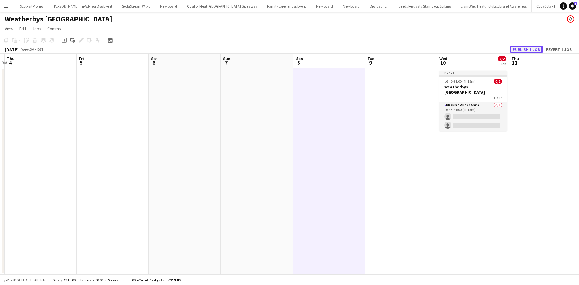
click at [514, 49] on button "Publish 1 job" at bounding box center [526, 50] width 32 height 8
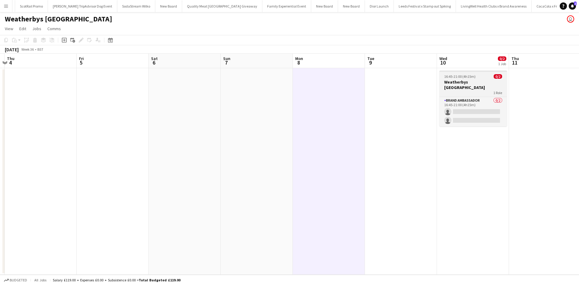
click at [449, 90] on div "1 Role" at bounding box center [473, 92] width 68 height 5
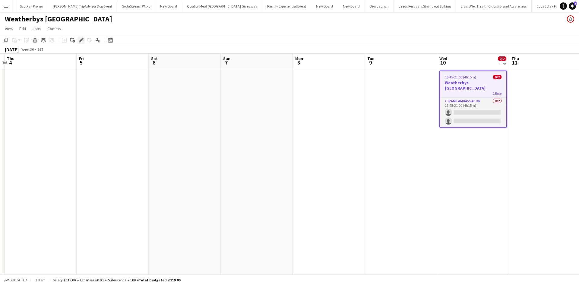
click at [83, 40] on div "Edit" at bounding box center [80, 39] width 7 height 7
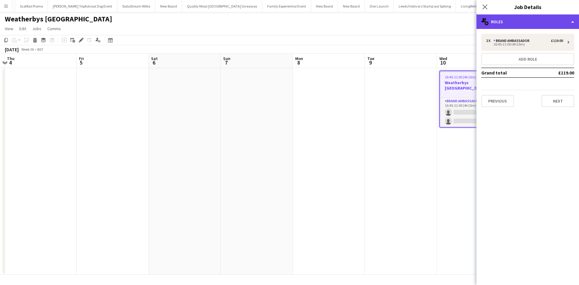
click at [515, 23] on div "multiple-users-add Roles" at bounding box center [527, 21] width 102 height 14
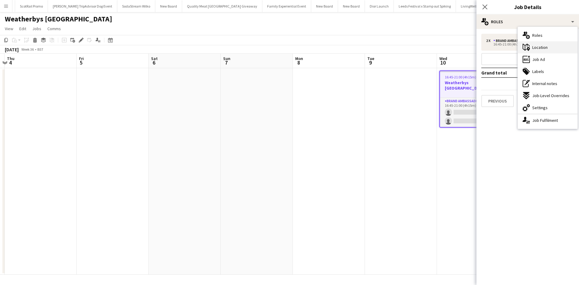
click at [531, 46] on div "maps-pin-1 Location" at bounding box center [547, 47] width 60 height 12
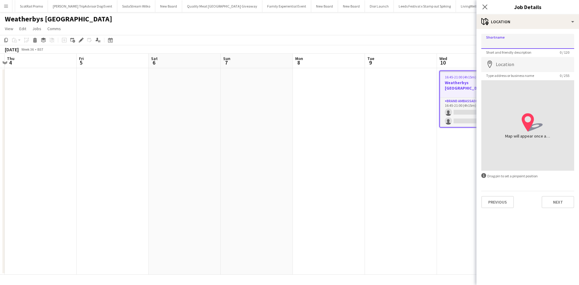
click at [508, 45] on input "Shortname" at bounding box center [527, 41] width 93 height 15
paste input "**********"
type input "**********"
click at [506, 67] on input "Location" at bounding box center [527, 64] width 93 height 15
paste input "**********"
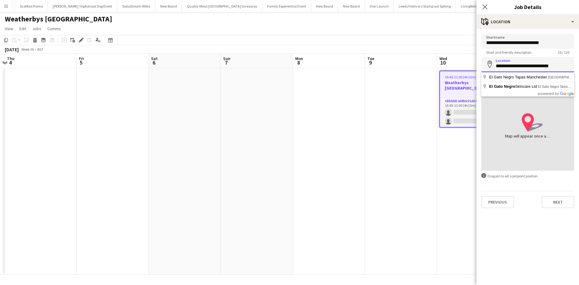
type input "**********"
click at [461, 151] on app-date-cell "16:45-21:00 (4h15m) 0/2 Weatherbys Manchester 1 Role Brand Ambassador 0/2 16:45…" at bounding box center [473, 171] width 72 height 206
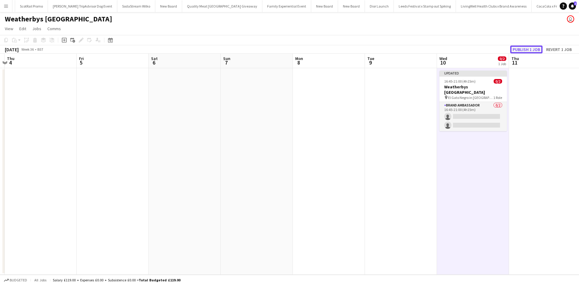
click at [527, 48] on button "Publish 1 job" at bounding box center [526, 50] width 32 height 8
